Goal: Information Seeking & Learning: Learn about a topic

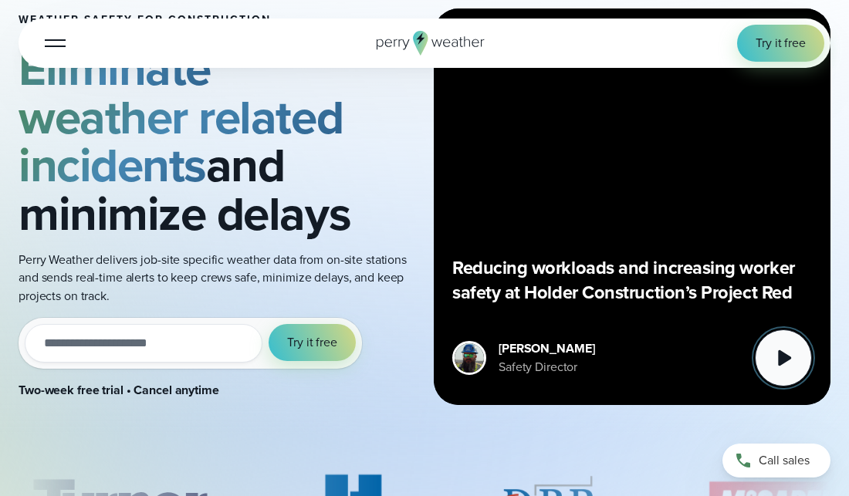
click at [789, 355] on icon at bounding box center [783, 358] width 31 height 31
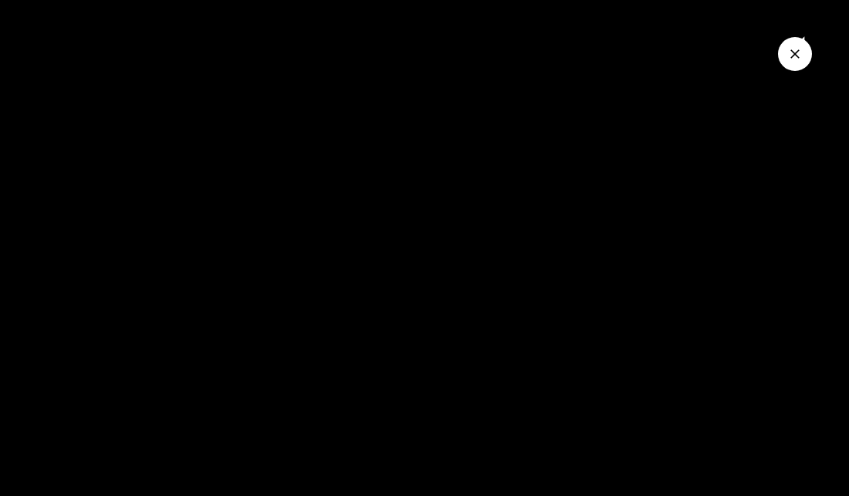
click at [797, 65] on button "Close Video" at bounding box center [795, 54] width 34 height 34
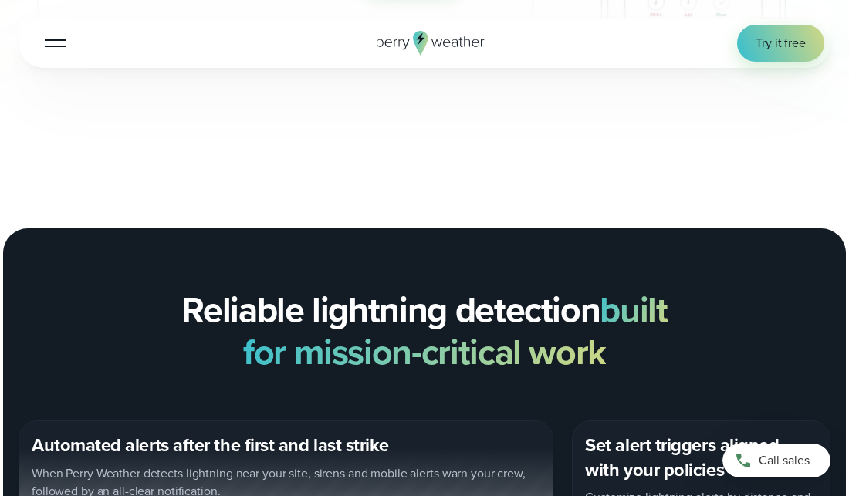
scroll to position [1256, 0]
